Goal: Obtain resource: Download file/media

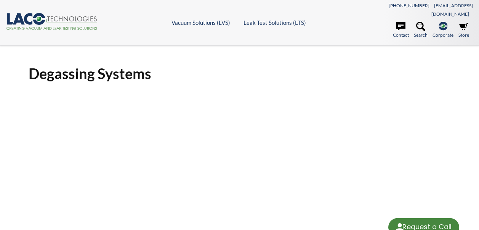
select select "Language Translate Widget"
